Goal: Check status: Check status

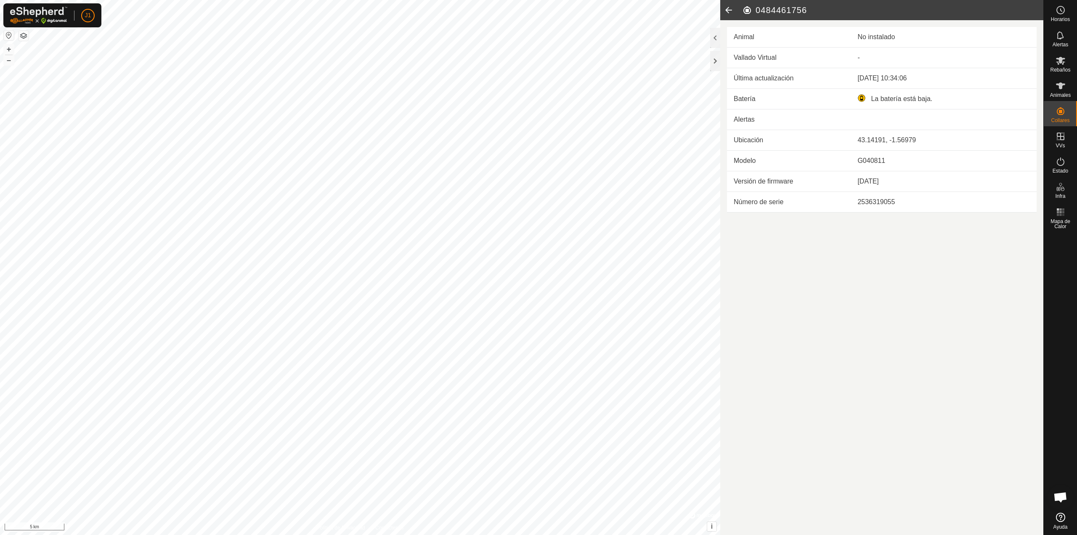
click at [724, 15] on icon at bounding box center [728, 10] width 17 height 20
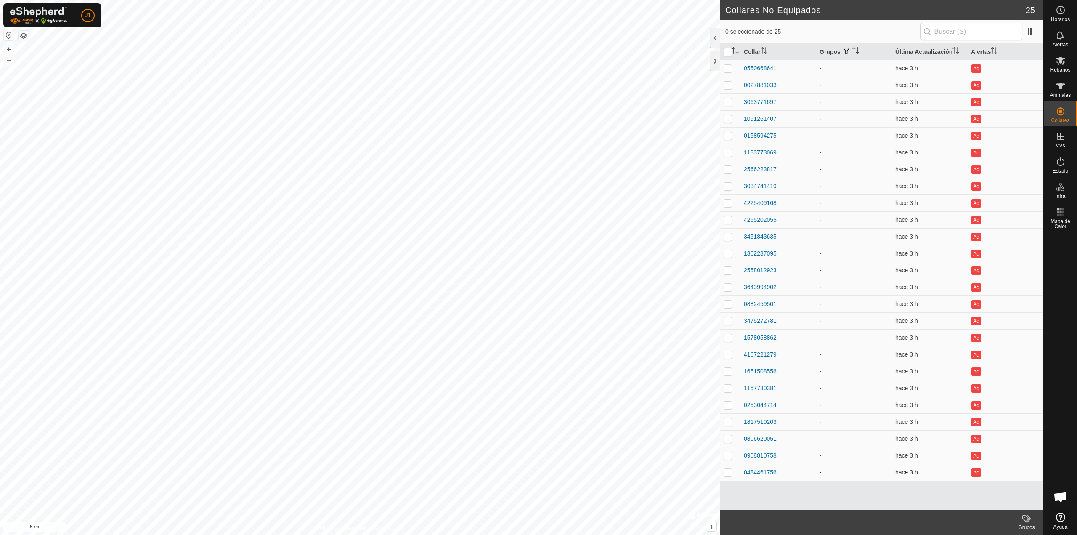
click at [759, 472] on div "0484461756" at bounding box center [760, 472] width 33 height 9
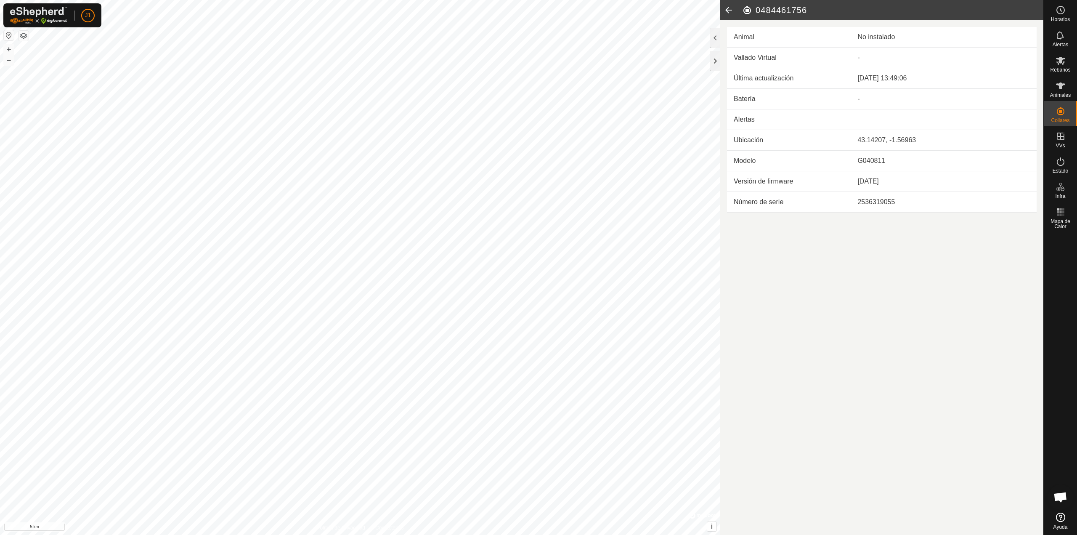
click at [733, 14] on icon at bounding box center [728, 10] width 17 height 20
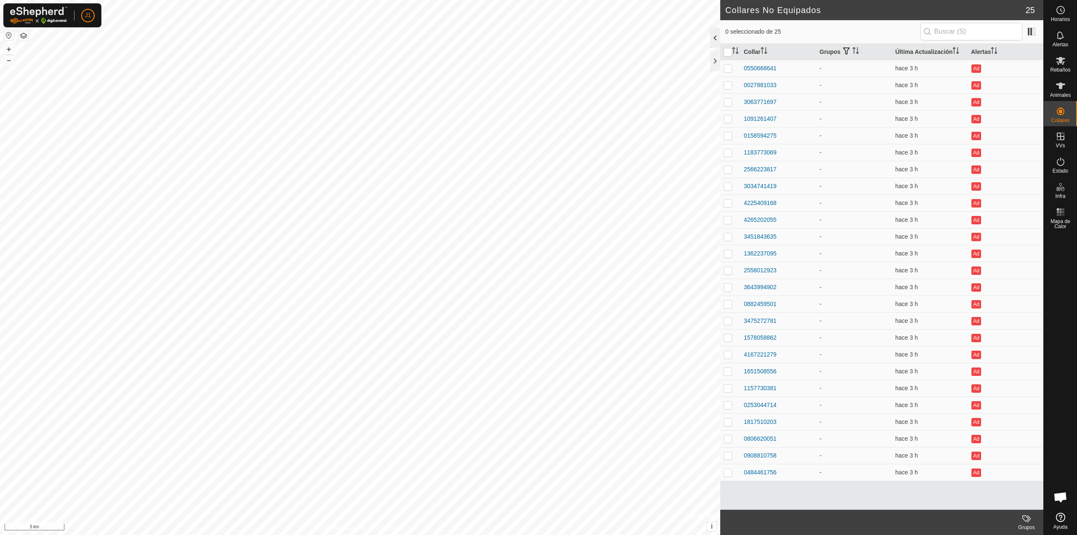
click at [718, 41] on div at bounding box center [715, 38] width 10 height 20
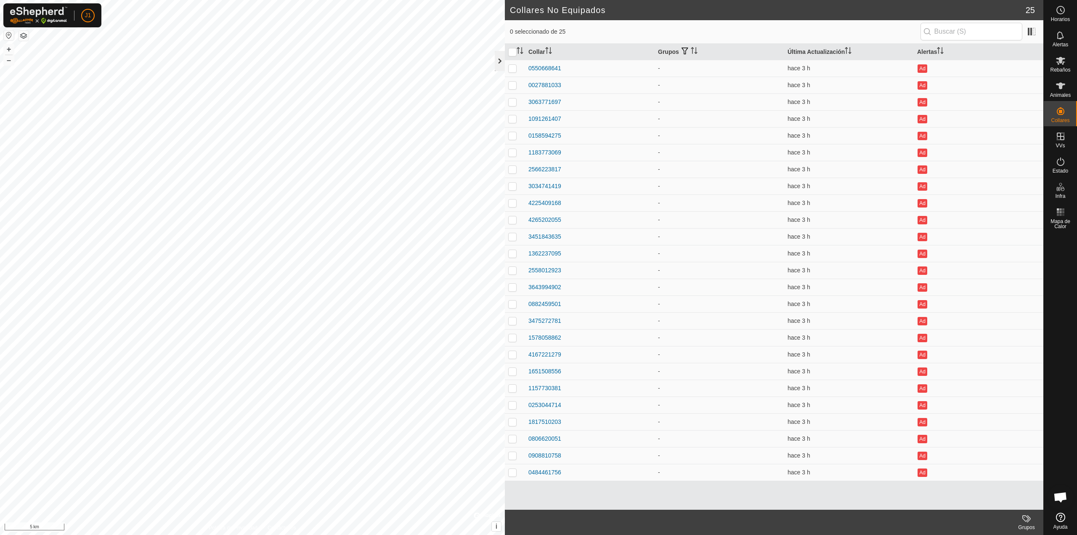
click at [495, 59] on div at bounding box center [500, 61] width 10 height 20
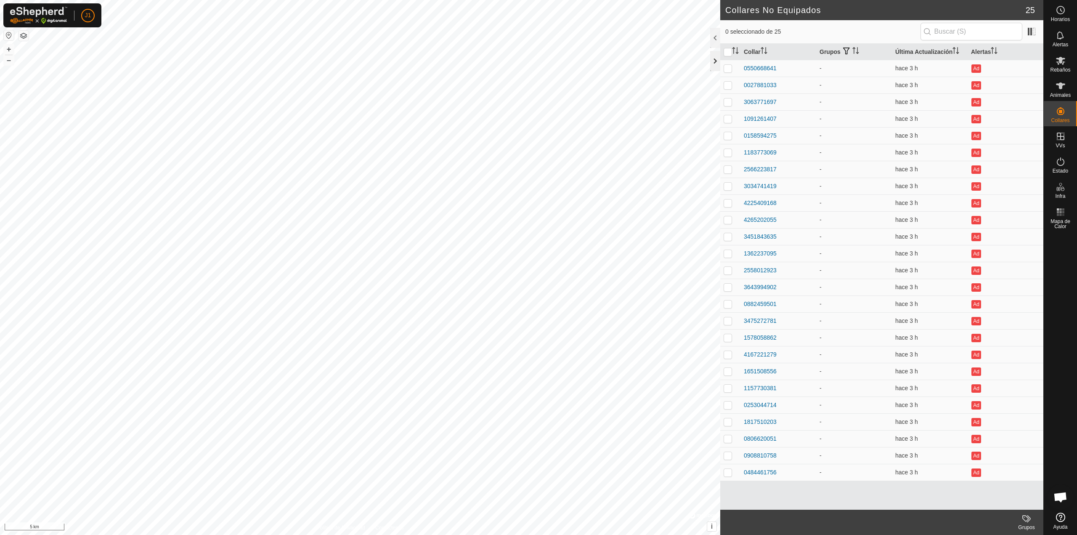
click at [713, 63] on div at bounding box center [715, 61] width 10 height 20
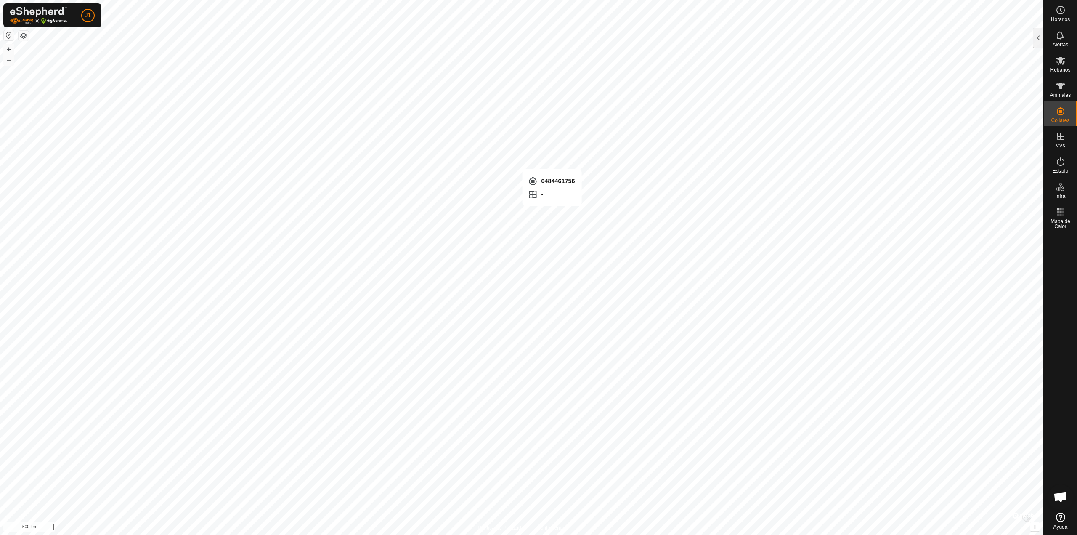
checkbox input "true"
